Goal: Task Accomplishment & Management: Complete application form

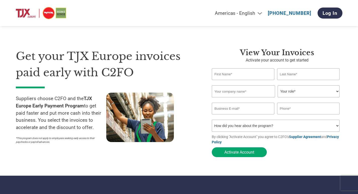
click at [239, 76] on input "text" at bounding box center [243, 74] width 63 height 12
type input "Oliver"
type input "Rushton"
type input "Neubria Ltd"
type input "oliver.rushton@neubria.com"
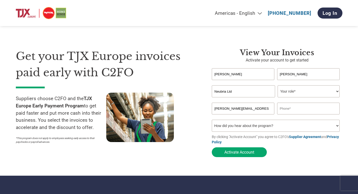
type input "07788133948"
click at [297, 94] on select "Your role* CFO Controller Credit Manager Finance Director Treasurer CEO Preside…" at bounding box center [309, 91] width 62 height 12
select select "OTHER"
click at [278, 86] on select "Your role* CFO Controller Credit Manager Finance Director Treasurer CEO Preside…" at bounding box center [309, 91] width 62 height 12
click at [244, 131] on select "How did you hear about the program? Received a letter Email Social Media Online…" at bounding box center [276, 126] width 128 height 12
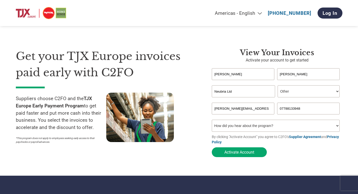
select select "Received a Letter"
click at [212, 121] on select "How did you hear about the program? Received a letter Email Social Media Online…" at bounding box center [276, 126] width 128 height 12
click at [241, 154] on button "Activate Account" at bounding box center [239, 152] width 55 height 10
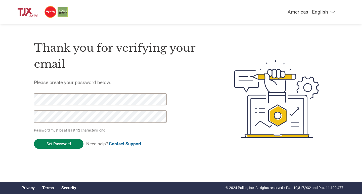
click at [67, 143] on input "Set Password" at bounding box center [58, 144] width 49 height 10
